Goal: Find specific page/section: Find specific page/section

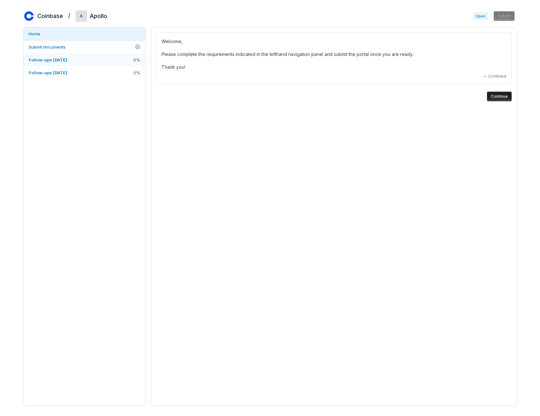
click at [79, 57] on link "Follow-ups 2025-08-08 0 %" at bounding box center [84, 59] width 122 height 13
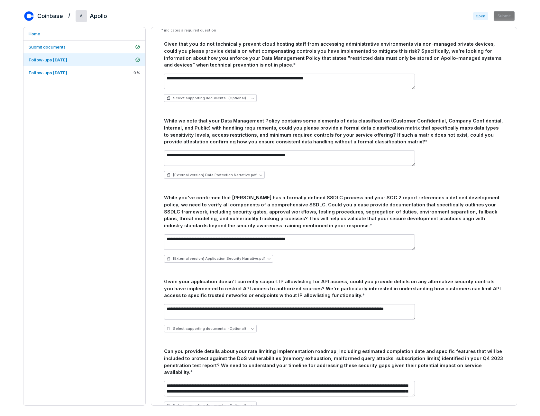
scroll to position [179, 0]
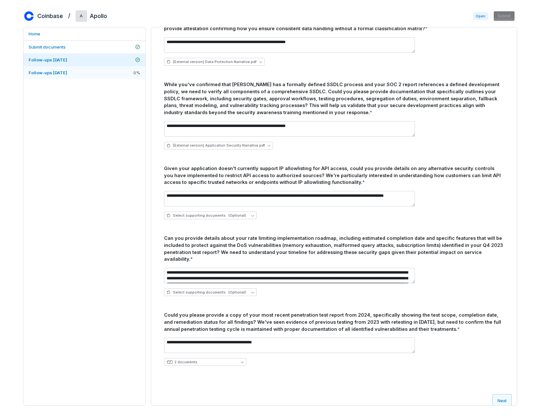
click at [84, 72] on link "Follow-ups 2025-09-02 0 %" at bounding box center [84, 72] width 122 height 13
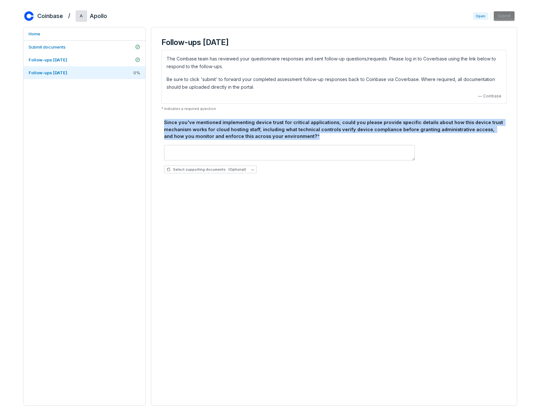
drag, startPoint x: 164, startPoint y: 125, endPoint x: 298, endPoint y: 137, distance: 134.4
click at [298, 137] on div "Since you've mentioned implementing device trust for critical applications, cou…" at bounding box center [334, 129] width 340 height 21
copy div "Since you've mentioned implementing device trust for critical applications, cou…"
